Goal: Task Accomplishment & Management: Complete application form

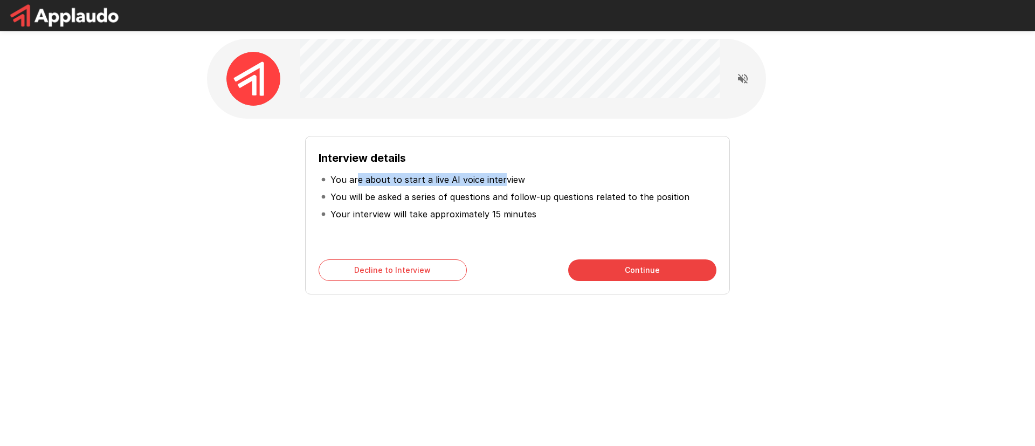
drag, startPoint x: 369, startPoint y: 178, endPoint x: 499, endPoint y: 178, distance: 129.9
click at [497, 178] on p "You are about to start a live AI voice interview" at bounding box center [427, 179] width 195 height 13
click at [499, 178] on p "You are about to start a live AI voice interview" at bounding box center [427, 179] width 195 height 13
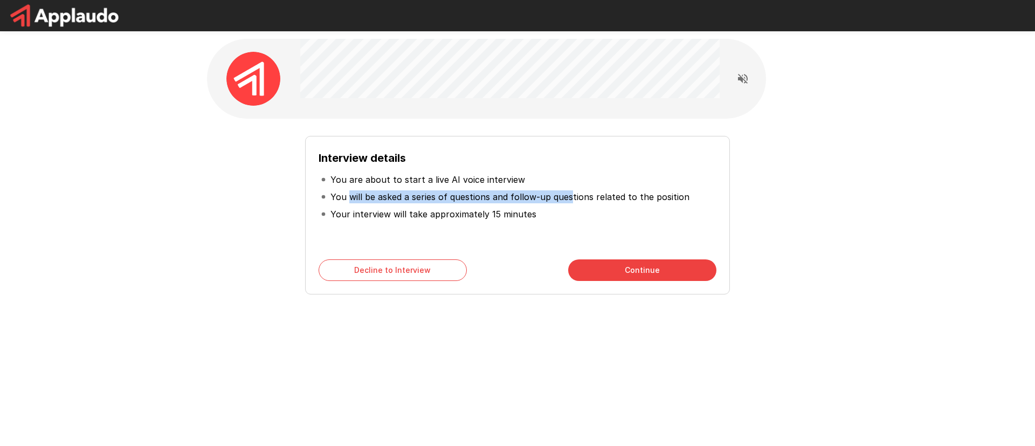
drag, startPoint x: 383, startPoint y: 196, endPoint x: 577, endPoint y: 196, distance: 194.0
click at [571, 196] on p "You will be asked a series of questions and follow-up questions related to the …" at bounding box center [509, 196] width 359 height 13
click at [585, 197] on p "You will be asked a series of questions and follow-up questions related to the …" at bounding box center [509, 196] width 359 height 13
drag, startPoint x: 583, startPoint y: 204, endPoint x: 376, endPoint y: 218, distance: 207.4
click at [403, 202] on p "You will be asked a series of questions and follow-up questions related to the …" at bounding box center [509, 196] width 359 height 13
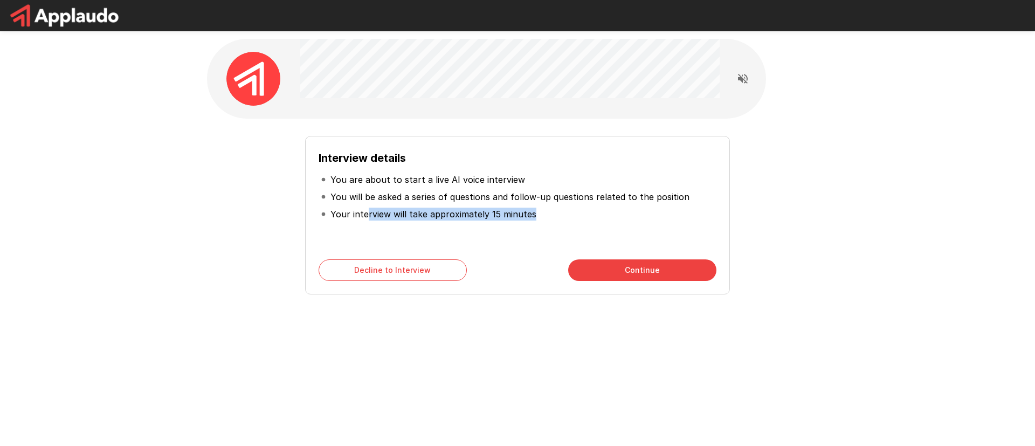
drag, startPoint x: 370, startPoint y: 220, endPoint x: 496, endPoint y: 220, distance: 125.6
click at [492, 221] on li "Your interview will take approximately 15 minutes" at bounding box center [517, 213] width 398 height 17
drag, startPoint x: 505, startPoint y: 196, endPoint x: 435, endPoint y: 199, distance: 69.6
click at [495, 195] on p "You will be asked a series of questions and follow-up questions related to the …" at bounding box center [509, 196] width 359 height 13
drag, startPoint x: 357, startPoint y: 216, endPoint x: 510, endPoint y: 218, distance: 152.5
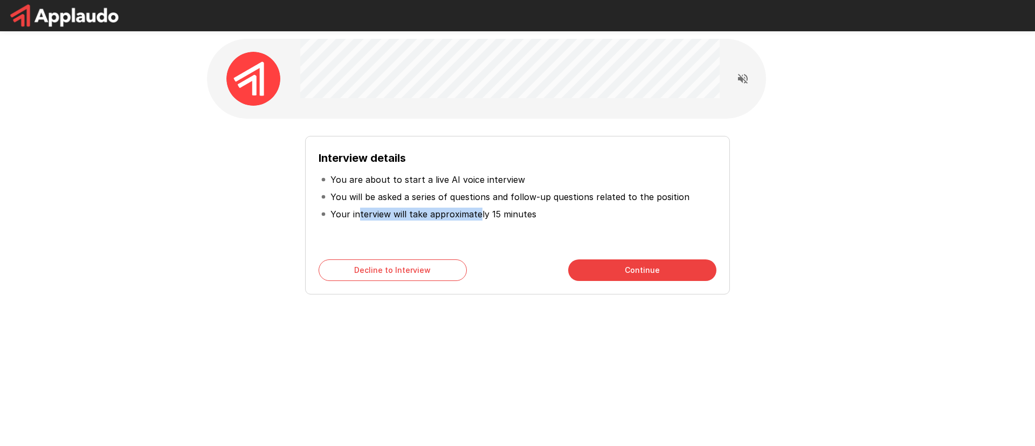
click at [479, 211] on p "Your interview will take approximately 15 minutes" at bounding box center [433, 213] width 206 height 13
drag, startPoint x: 484, startPoint y: 217, endPoint x: 376, endPoint y: 212, distance: 108.4
click at [389, 212] on p "Your interview will take approximately 15 minutes" at bounding box center [433, 213] width 206 height 13
click at [376, 213] on p "Your interview will take approximately 15 minutes" at bounding box center [433, 213] width 206 height 13
